Goal: Navigation & Orientation: Find specific page/section

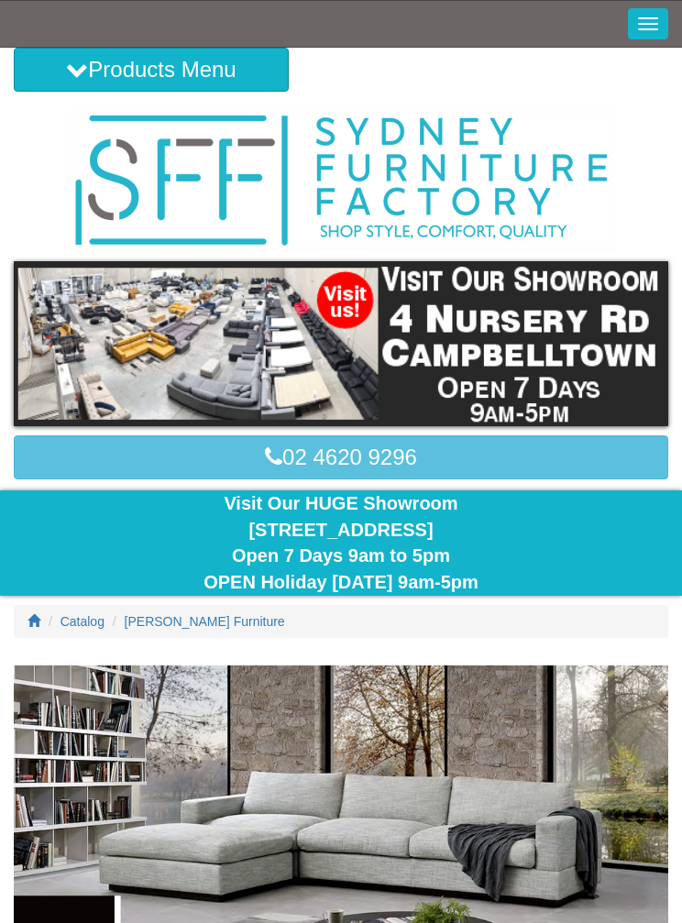
click at [83, 70] on button "Products Menu" at bounding box center [151, 70] width 275 height 44
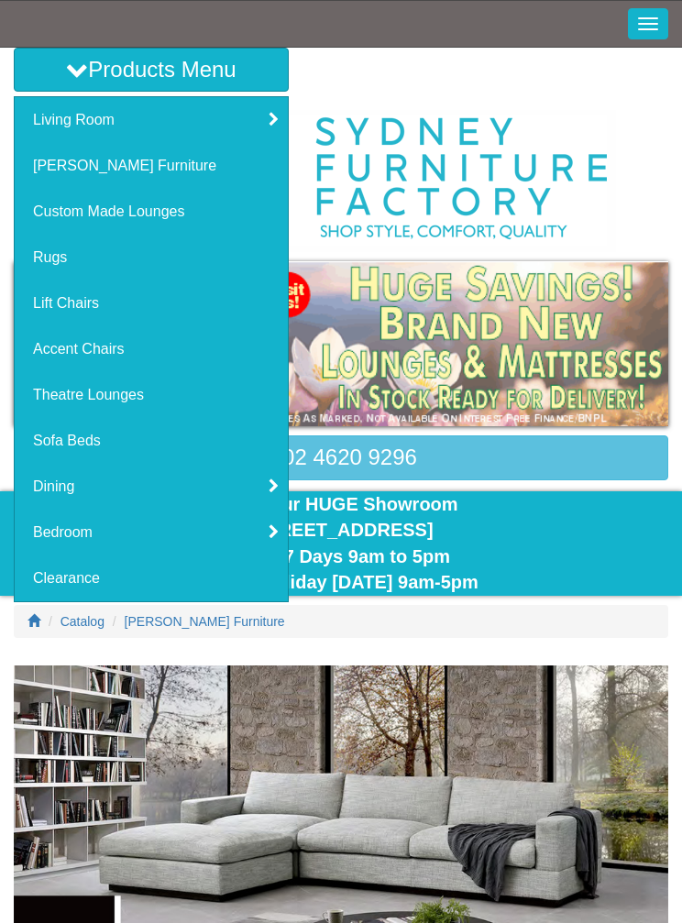
click at [125, 170] on link "[PERSON_NAME] Furniture" at bounding box center [151, 166] width 273 height 46
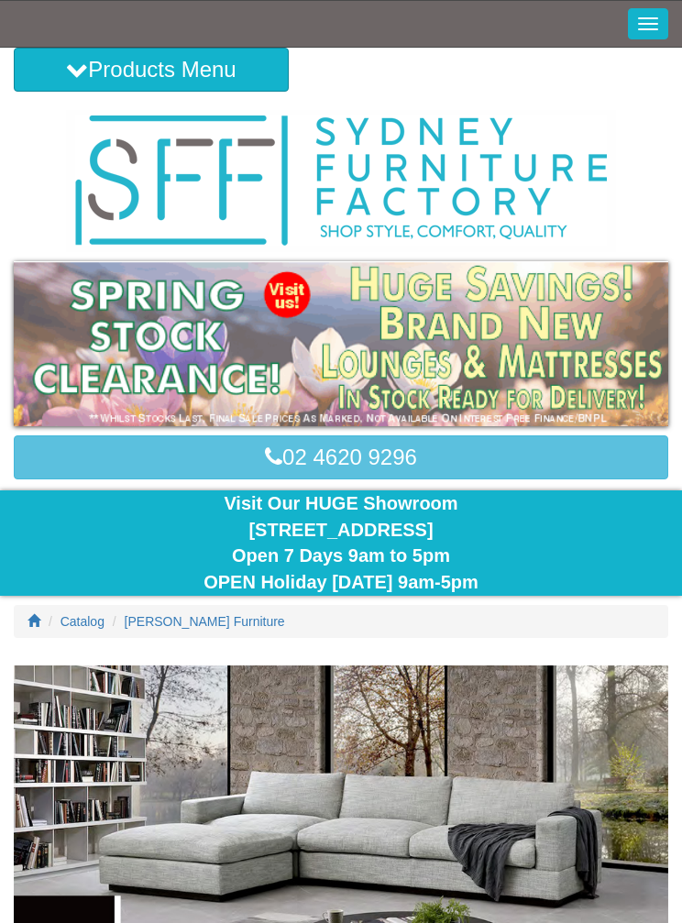
click at [159, 73] on button "Products Menu" at bounding box center [151, 70] width 275 height 44
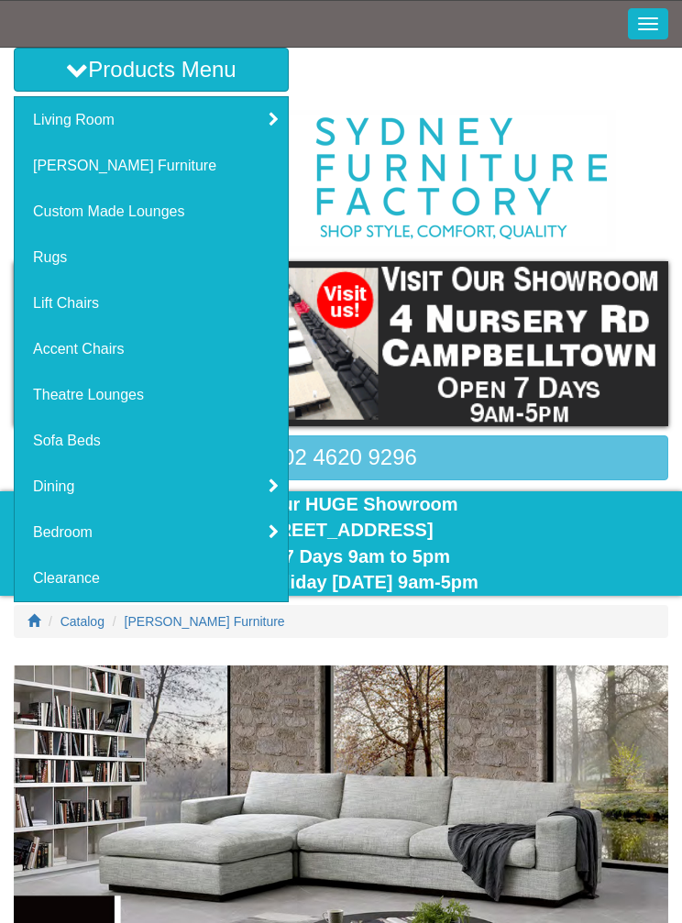
click at [160, 216] on link "Custom Made Lounges" at bounding box center [151, 212] width 273 height 46
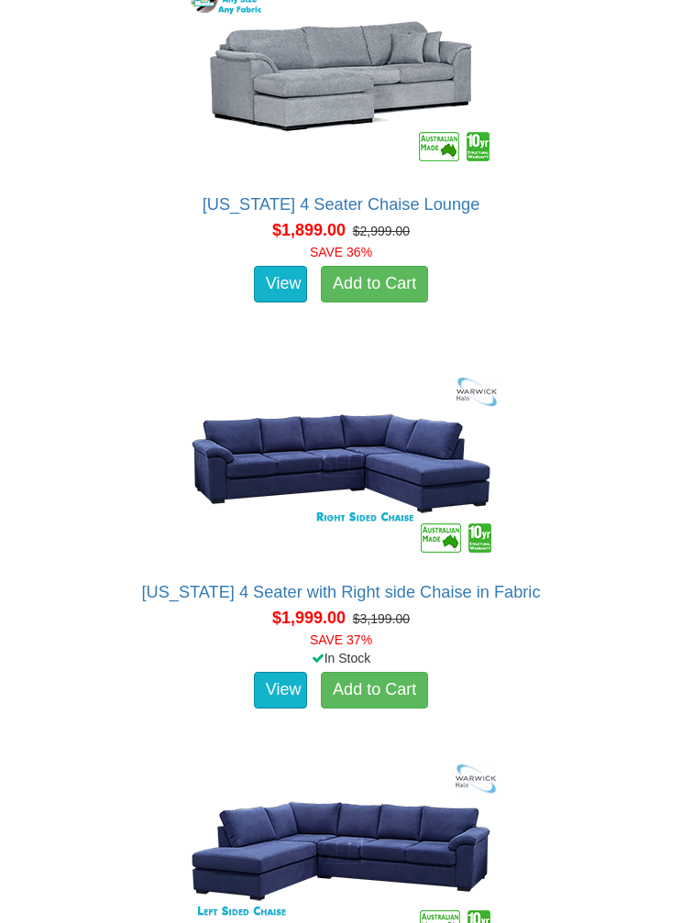
scroll to position [3500, 0]
